Goal: Information Seeking & Learning: Learn about a topic

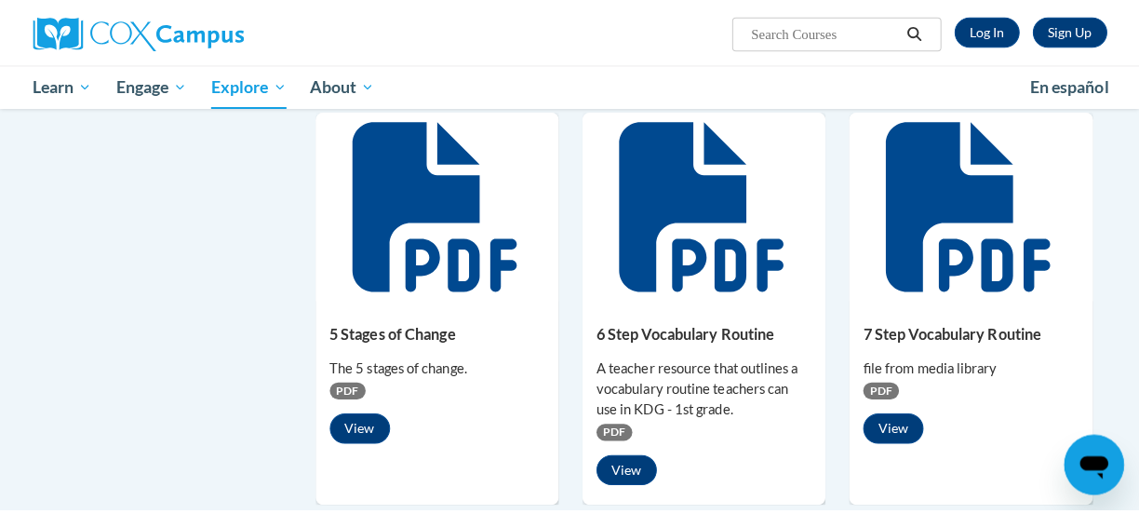
scroll to position [1074, 0]
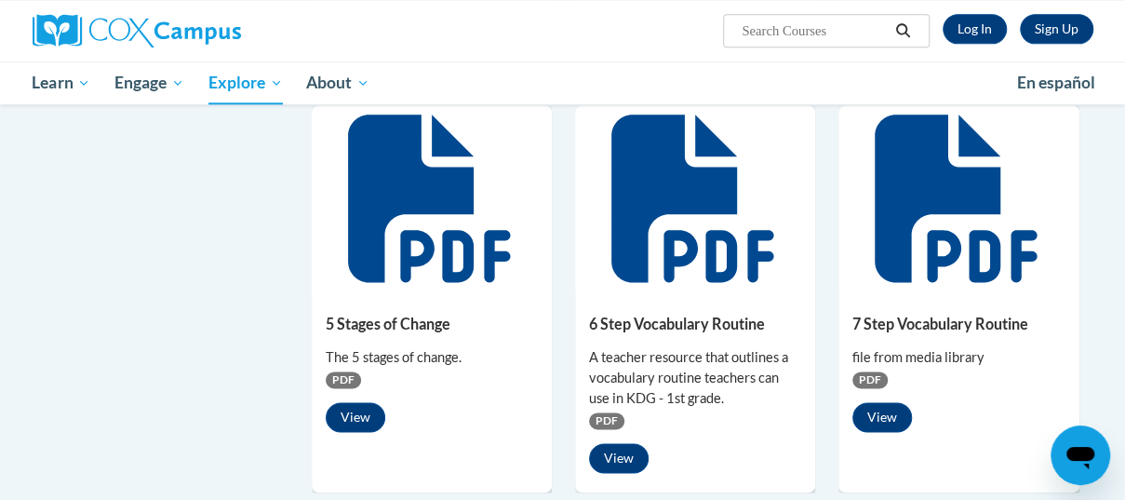
click at [899, 288] on div at bounding box center [958, 198] width 240 height 186
click at [875, 423] on button "View" at bounding box center [882, 417] width 60 height 30
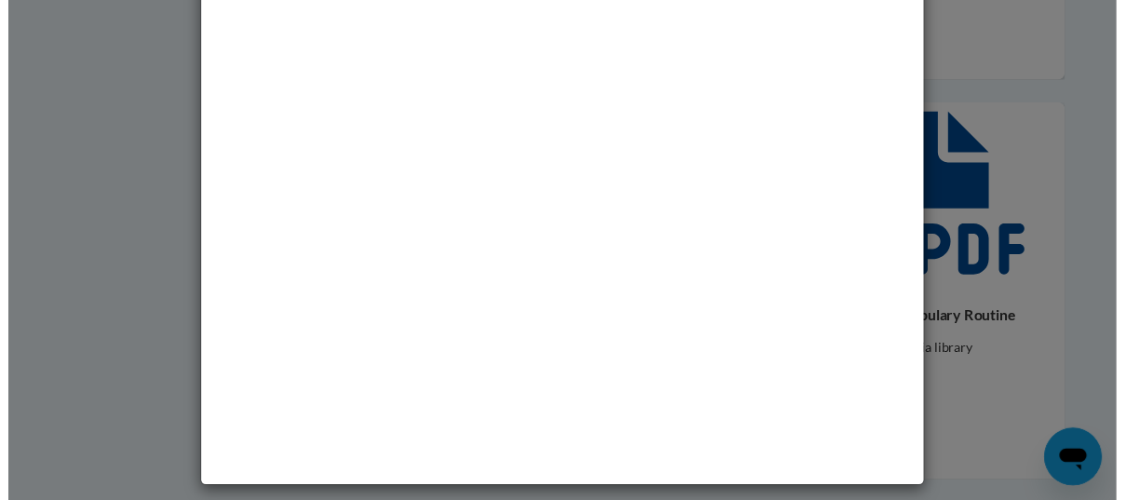
scroll to position [0, 0]
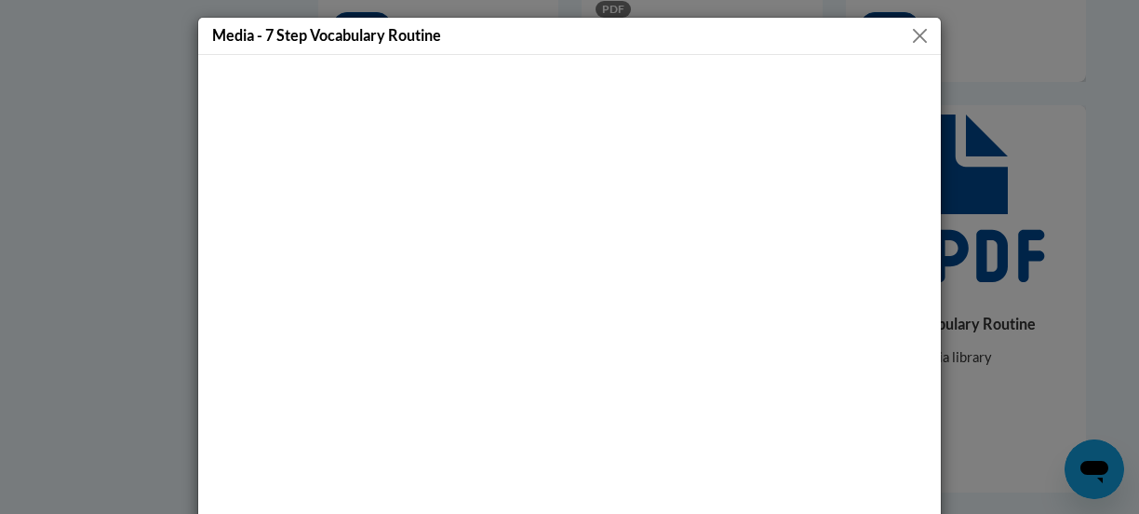
click at [918, 39] on button "Close" at bounding box center [919, 35] width 23 height 23
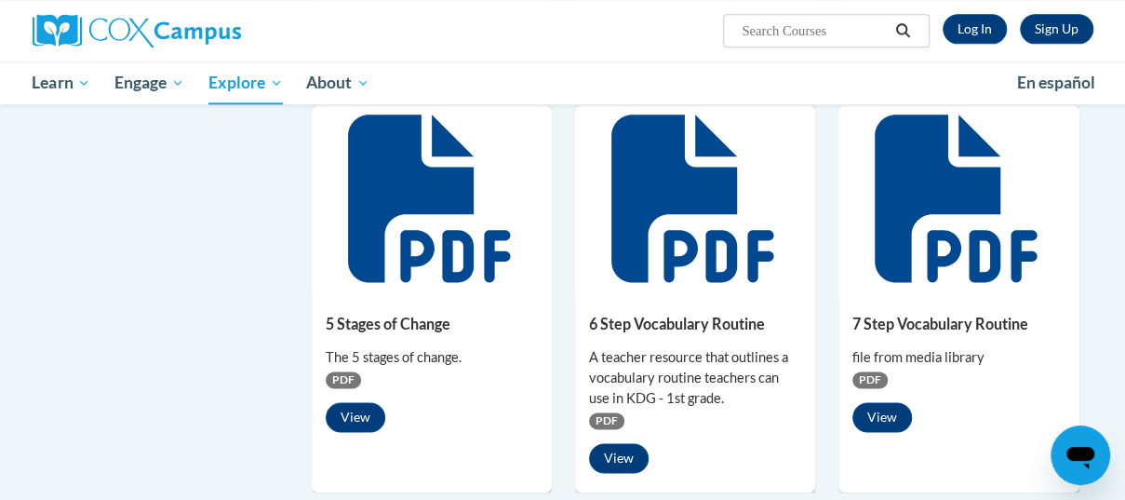
click at [945, 206] on icon at bounding box center [956, 197] width 162 height 167
click at [967, 36] on link "Log In" at bounding box center [975, 29] width 64 height 30
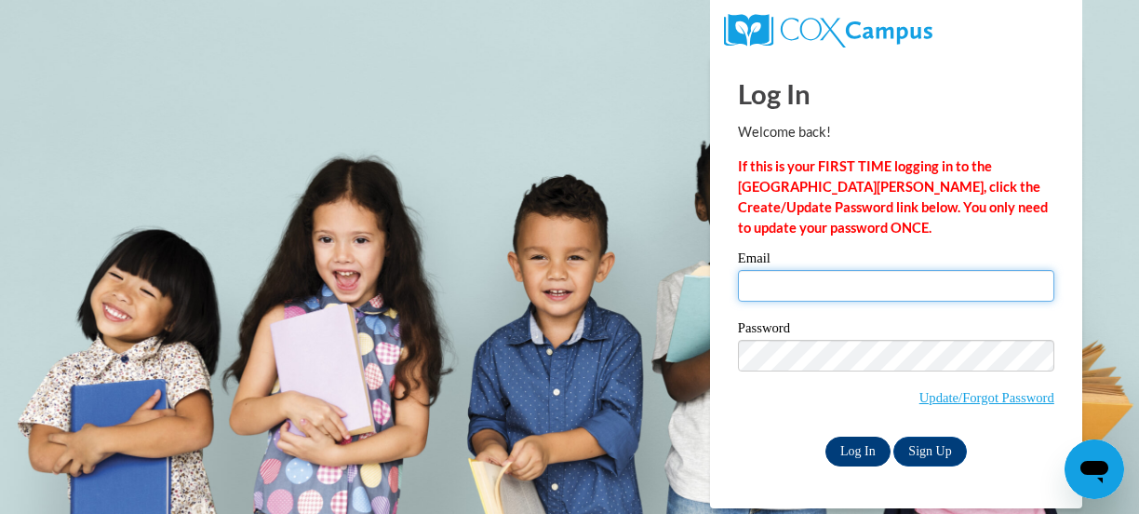
type input "johnson.leah@muscogee.k12.ga.us"
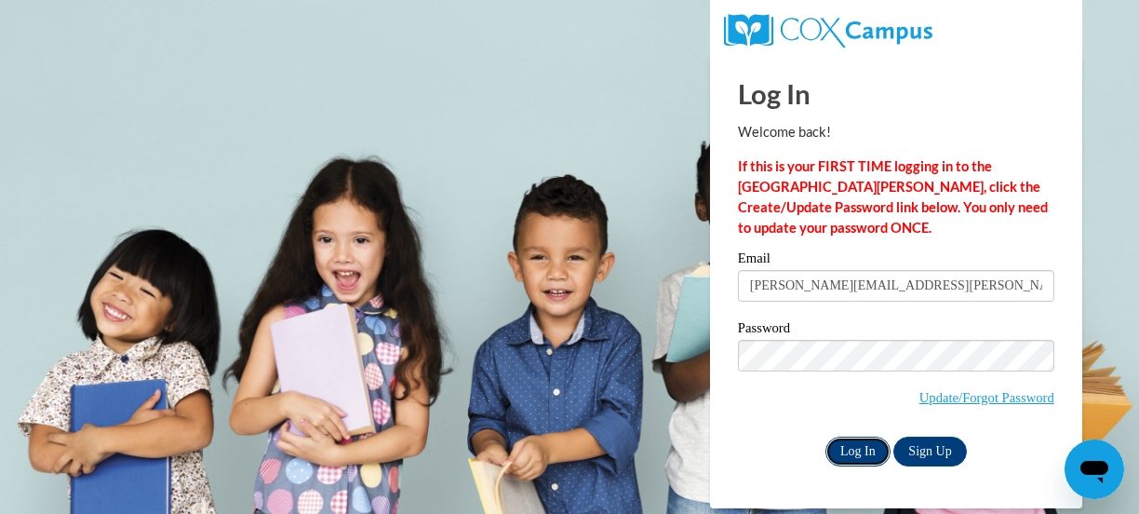
click at [848, 455] on input "Log In" at bounding box center [857, 451] width 65 height 30
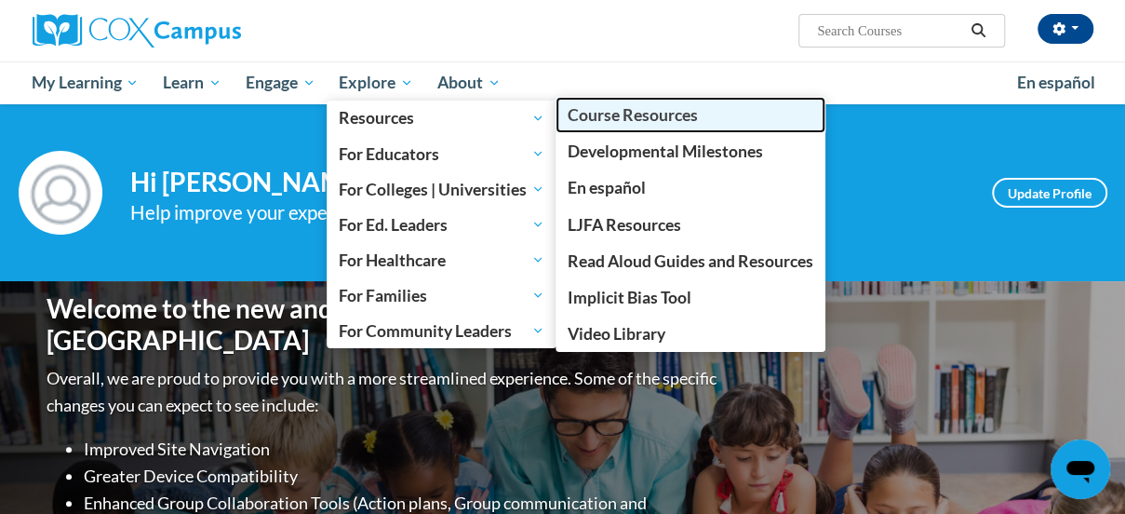
click at [636, 121] on span "Course Resources" at bounding box center [633, 115] width 130 height 20
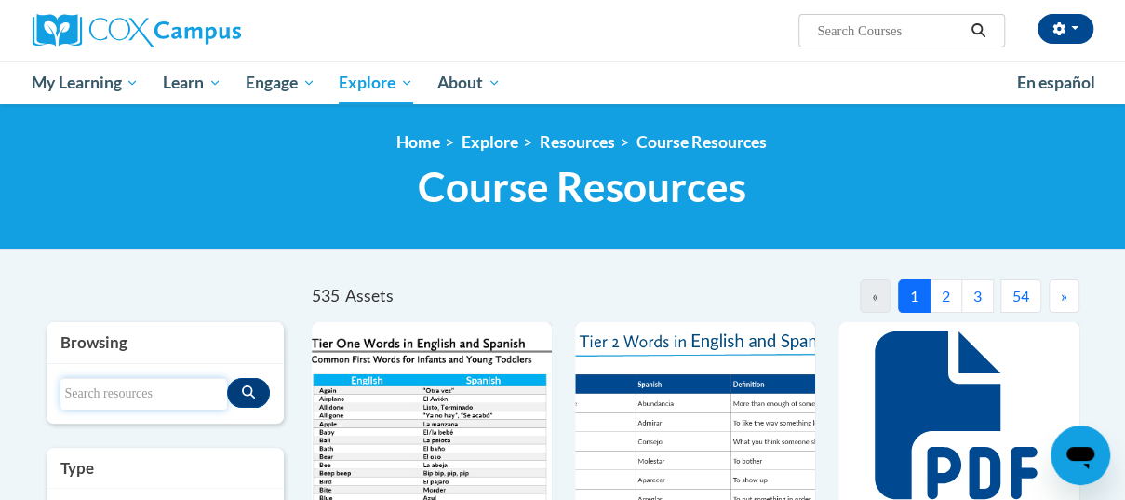
click at [111, 397] on input "Search resources" at bounding box center [143, 394] width 167 height 32
type input "7 step"
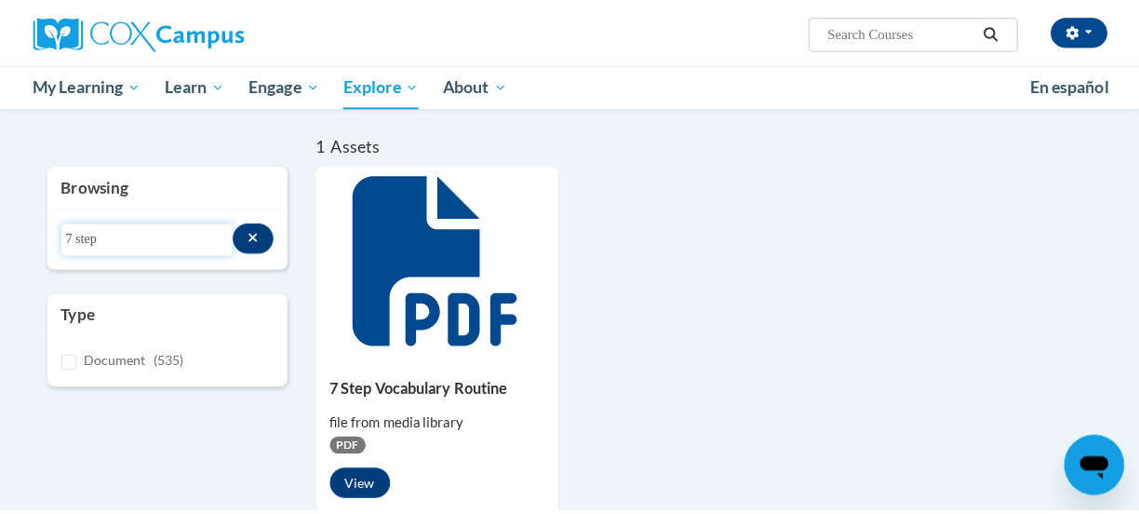
scroll to position [149, 0]
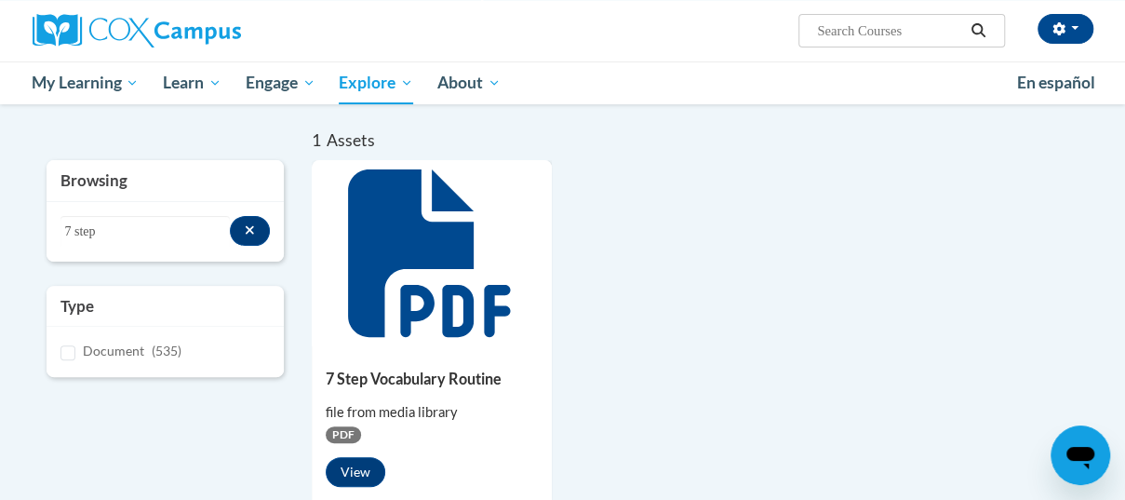
click at [396, 305] on icon at bounding box center [431, 252] width 167 height 167
click at [361, 473] on button "View" at bounding box center [356, 472] width 60 height 30
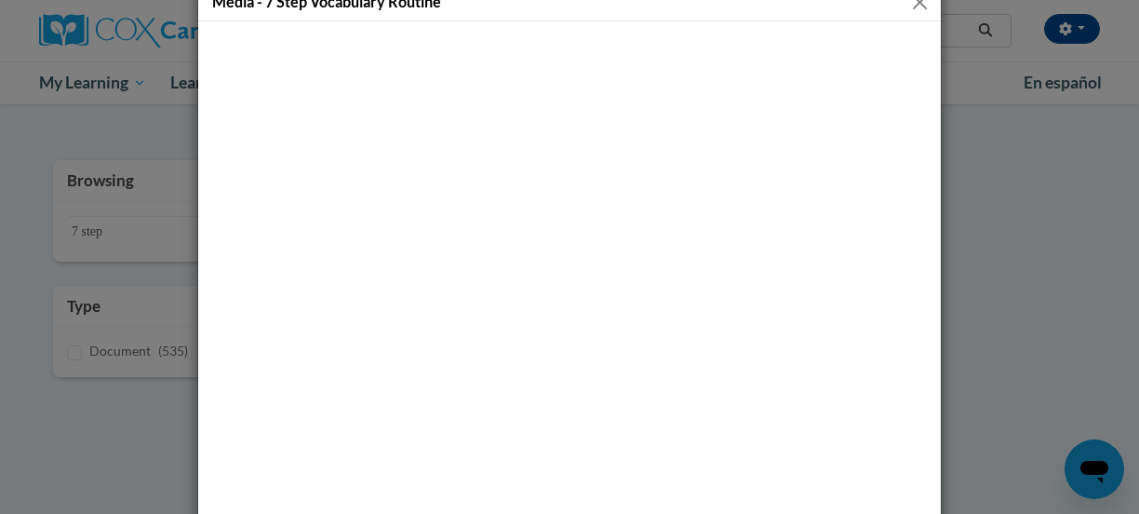
scroll to position [37, 0]
